Goal: Find contact information: Find contact information

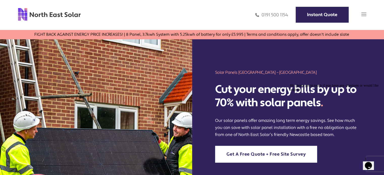
click at [364, 15] on img at bounding box center [363, 14] width 5 height 5
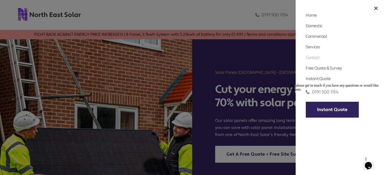
click at [313, 56] on link "Contact" at bounding box center [313, 57] width 14 height 5
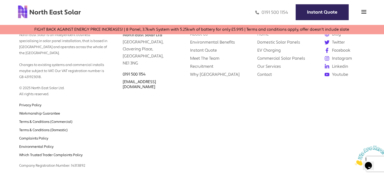
scroll to position [646, 0]
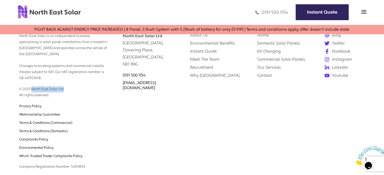
drag, startPoint x: 33, startPoint y: 99, endPoint x: 65, endPoint y: 100, distance: 31.8
click at [65, 99] on p "© 2025 North East Solar Ltd. All rights reserved." at bounding box center [63, 89] width 88 height 17
copy p "North East Solar Ltd"
click at [167, 117] on div "Contact North East Solar Ltd Clavering House, Clavering Place, Newcastle upon T…" at bounding box center [148, 86] width 67 height 173
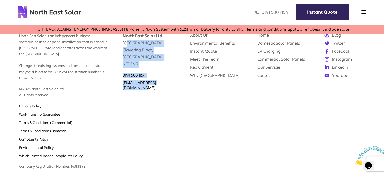
drag, startPoint x: 124, startPoint y: 52, endPoint x: 180, endPoint y: 94, distance: 70.3
click at [180, 94] on div "Contact North East Solar Ltd Clavering House, Clavering Place, Newcastle upon T…" at bounding box center [148, 86] width 67 height 173
click at [158, 78] on div "0191 500 1154" at bounding box center [149, 75] width 52 height 5
drag, startPoint x: 122, startPoint y: 53, endPoint x: 180, endPoint y: 95, distance: 71.0
click at [180, 95] on div "Contact North East Solar Ltd Clavering House, Clavering Place, Newcastle upon T…" at bounding box center [148, 86] width 67 height 173
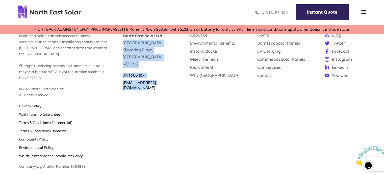
copy div "Clavering House, Clavering Place, Newcastle upon Tyne, NE1 3NG 0191 500 1154 in…"
